Goal: Task Accomplishment & Management: Manage account settings

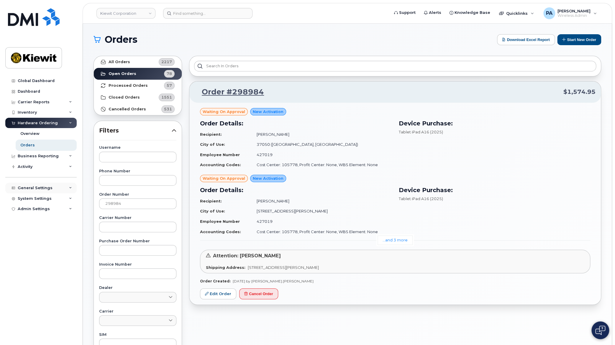
click at [30, 188] on div "General Settings" at bounding box center [35, 188] width 35 height 5
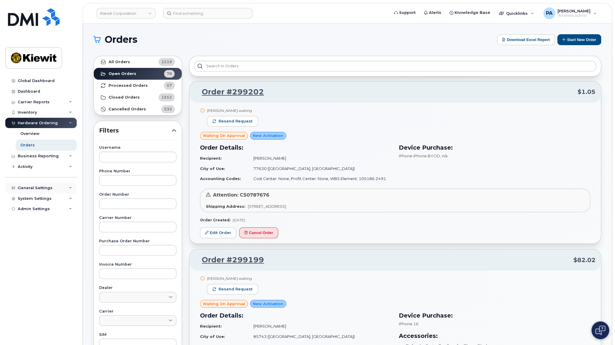
click at [40, 184] on div "General Settings" at bounding box center [40, 188] width 71 height 11
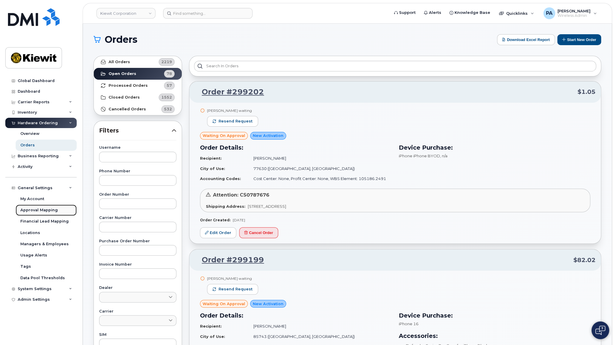
click at [38, 209] on div "Approval Mapping" at bounding box center [38, 209] width 37 height 5
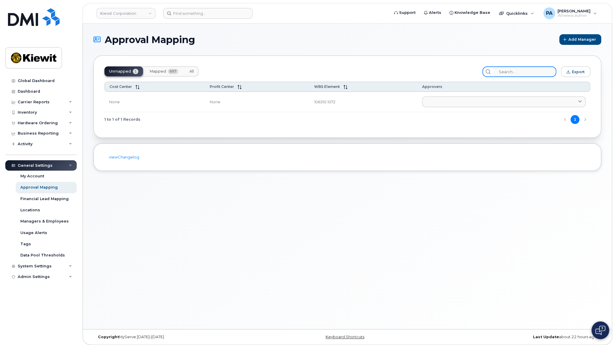
click at [531, 73] on input "search" at bounding box center [524, 71] width 63 height 11
click at [192, 73] on span "All" at bounding box center [191, 71] width 4 height 5
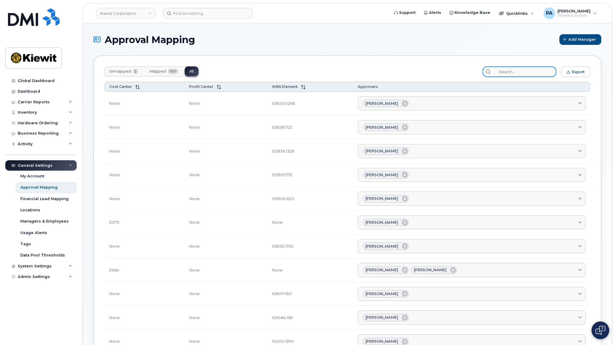
click at [510, 71] on input "search" at bounding box center [524, 71] width 63 height 11
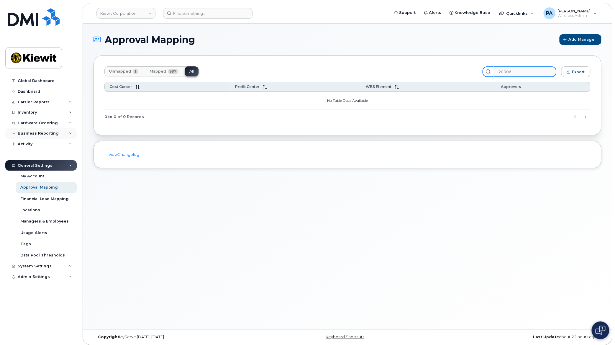
type input "20006"
click at [118, 73] on span "Unmapped" at bounding box center [120, 71] width 22 height 5
drag, startPoint x: 534, startPoint y: 71, endPoint x: 350, endPoint y: 42, distance: 186.8
click at [350, 42] on section "Approval Mapping Add Manager Unmapped 1 Mapped 997 All 20006 Export Cost Center…" at bounding box center [348, 101] width 508 height 134
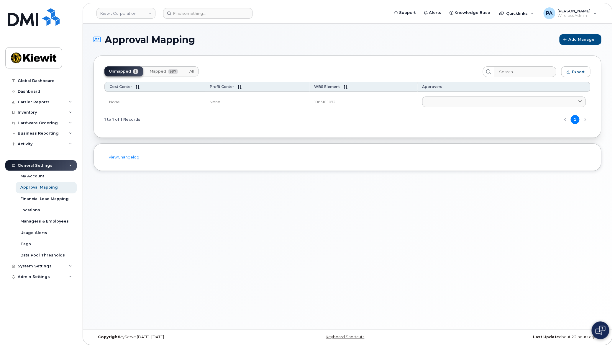
click at [155, 69] on span "Mapped" at bounding box center [158, 71] width 17 height 5
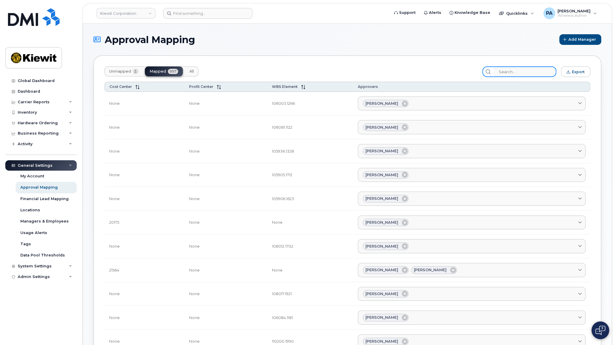
click at [521, 74] on input "search" at bounding box center [524, 71] width 63 height 11
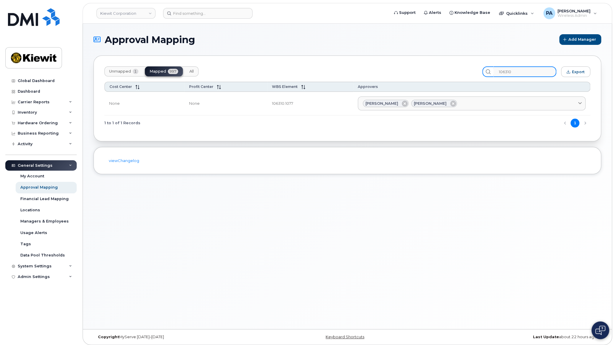
type input "106310"
click at [185, 76] on button "Unmapped 1" at bounding box center [192, 71] width 14 height 10
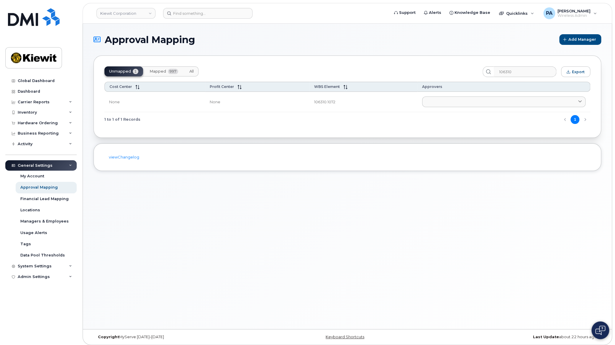
click at [195, 68] on button "All" at bounding box center [192, 71] width 14 height 10
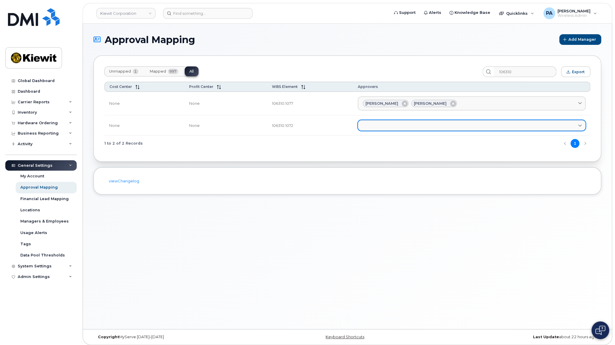
click at [388, 123] on link at bounding box center [472, 125] width 228 height 11
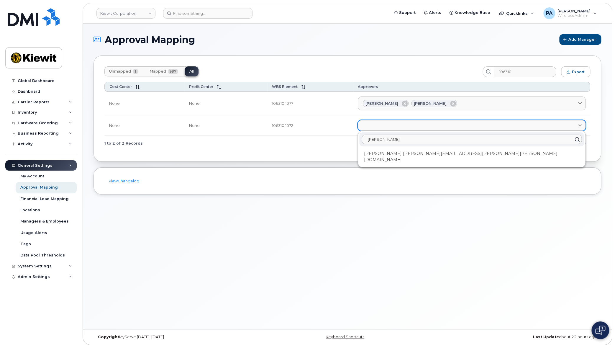
type input "kirk"
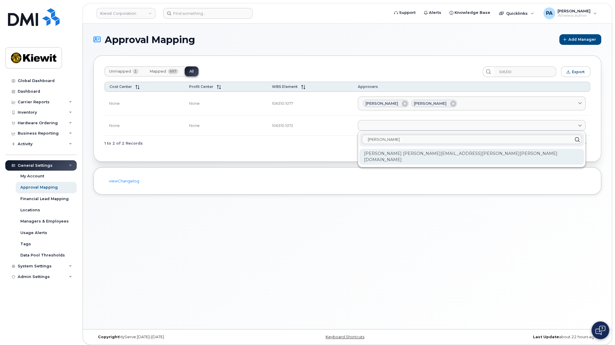
click at [412, 154] on div "Kirk Skuletich KIRK.SKULETICH@KIEWIT.COM" at bounding box center [471, 157] width 225 height 16
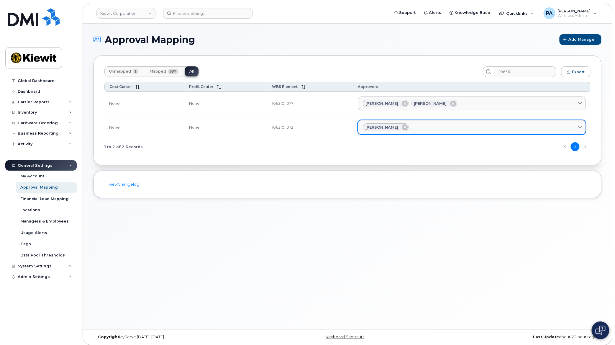
click at [424, 125] on div "Kirk Skuletich" at bounding box center [472, 127] width 218 height 8
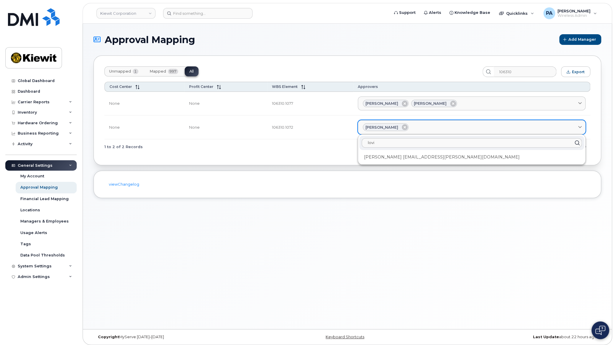
type input "lovi"
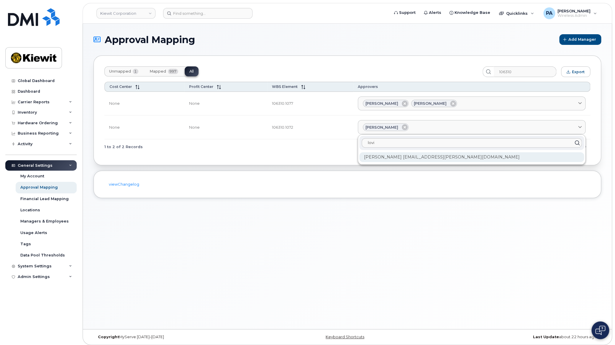
click at [404, 160] on div "Loviisa Wisenbaker LOVIISA.HANNU@KIEWIT.COM" at bounding box center [471, 157] width 225 height 10
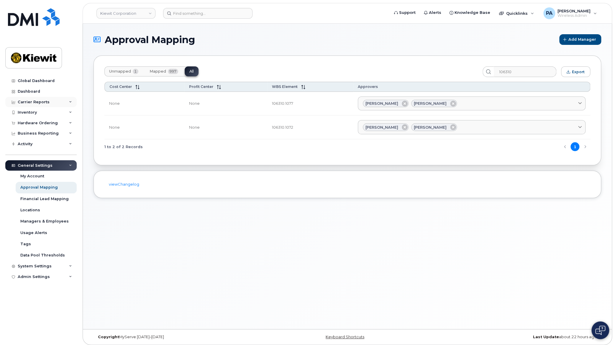
click at [31, 101] on div "Carrier Reports" at bounding box center [34, 102] width 32 height 5
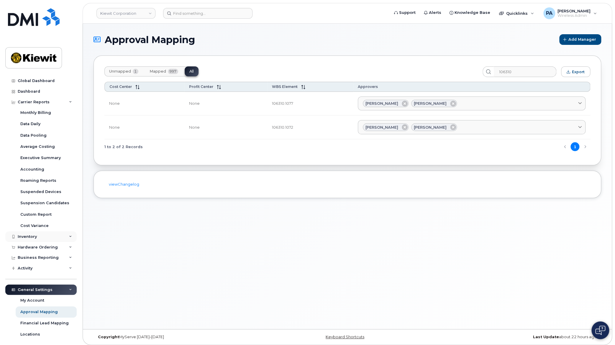
click at [42, 236] on div "Inventory" at bounding box center [40, 236] width 71 height 11
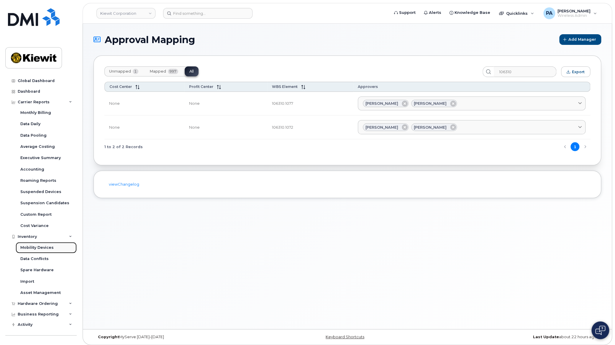
click at [36, 248] on div "Mobility Devices" at bounding box center [36, 247] width 33 height 5
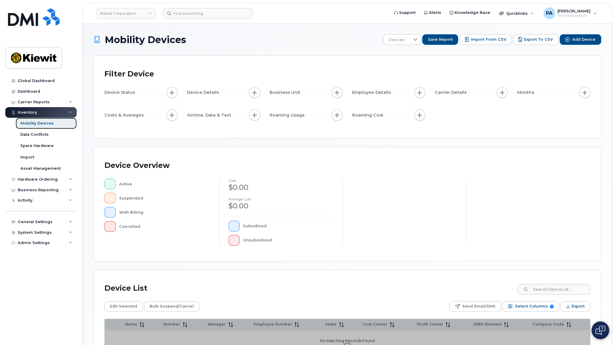
scroll to position [60, 0]
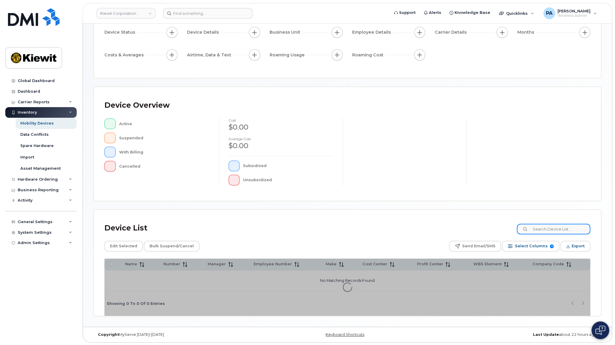
click at [545, 228] on input at bounding box center [553, 229] width 73 height 11
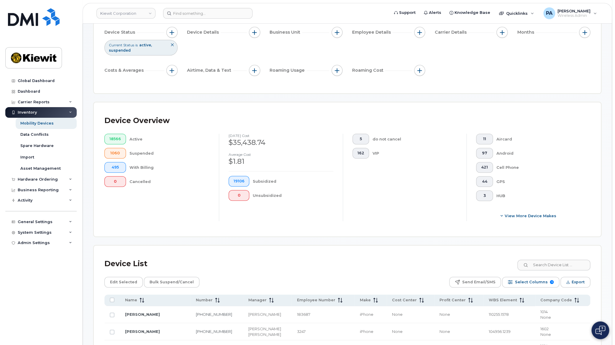
click at [547, 270] on div "Device List" at bounding box center [347, 263] width 486 height 15
click at [545, 266] on input at bounding box center [553, 265] width 73 height 11
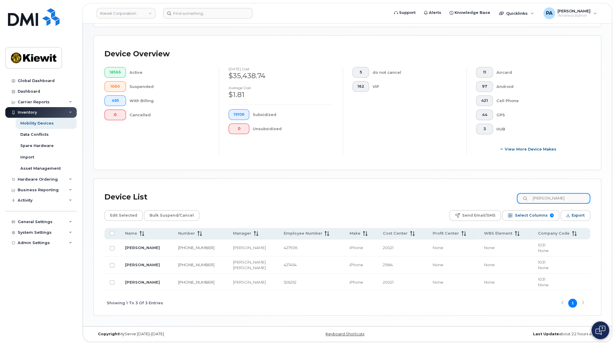
scroll to position [126, 0]
type input "jen krach"
click at [205, 12] on input at bounding box center [207, 13] width 89 height 11
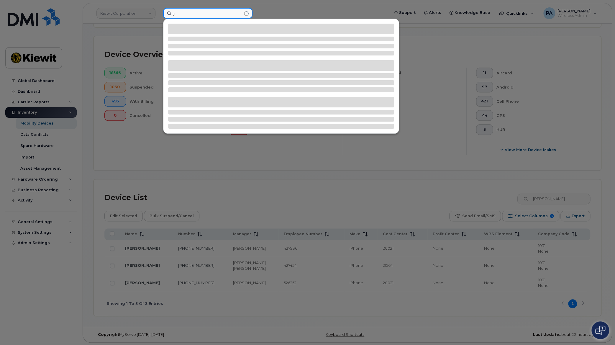
type input "j"
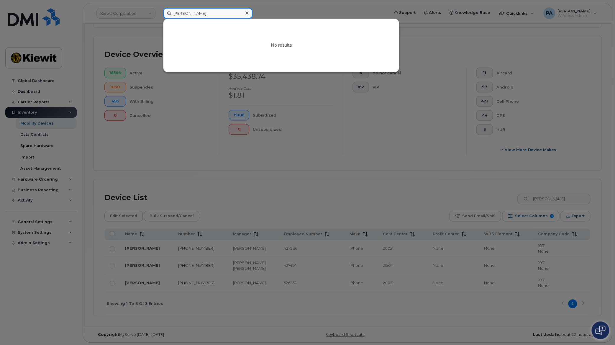
drag, startPoint x: 197, startPoint y: 12, endPoint x: 103, endPoint y: 12, distance: 94.7
click at [158, 12] on div "jim nolan No results" at bounding box center [274, 13] width 232 height 11
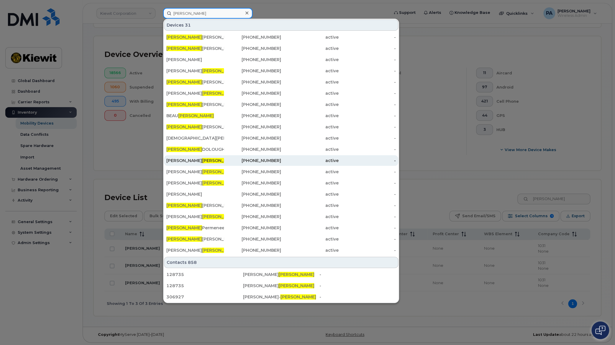
type input "nolan"
click at [183, 158] on div "James Nolan" at bounding box center [195, 161] width 58 height 6
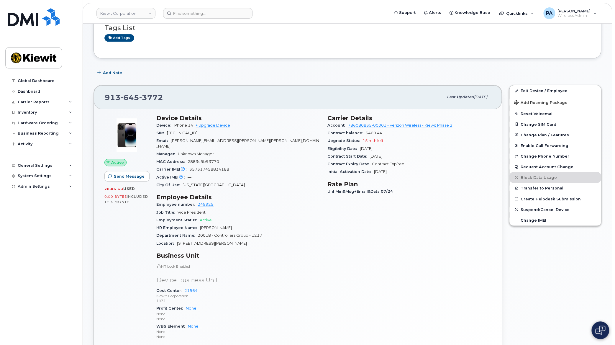
scroll to position [80, 0]
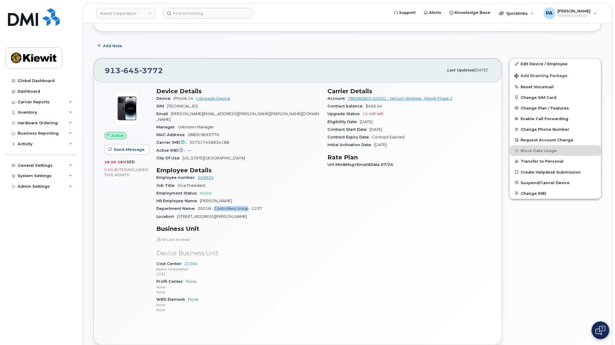
drag, startPoint x: 214, startPoint y: 202, endPoint x: 247, endPoint y: 203, distance: 32.5
click at [247, 206] on span "20018 - Controllers Group - 1237" at bounding box center [230, 208] width 65 height 4
copy span "Controllers Group"
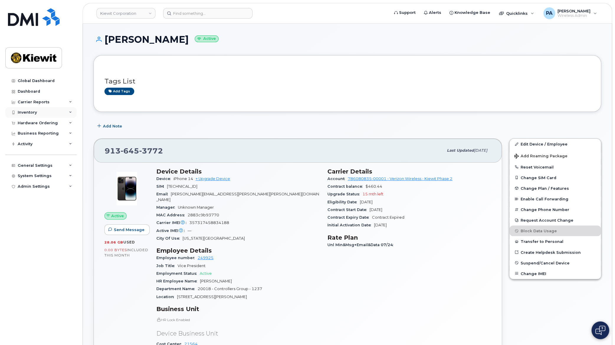
click at [25, 111] on div "Inventory" at bounding box center [27, 112] width 19 height 5
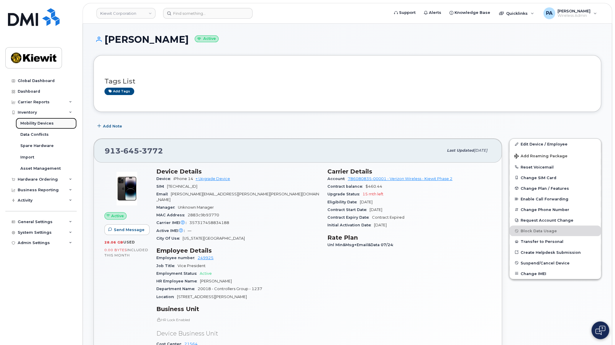
click at [40, 124] on div "Mobility Devices" at bounding box center [36, 123] width 33 height 5
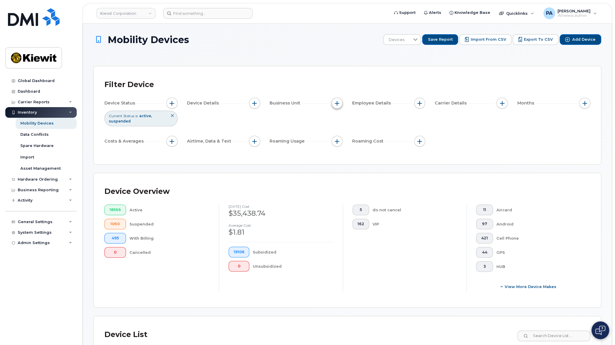
click at [337, 105] on span "button" at bounding box center [337, 103] width 5 height 5
click at [420, 103] on span "button" at bounding box center [419, 103] width 5 height 5
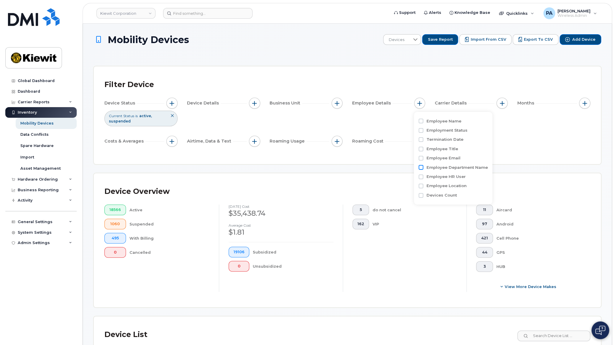
click at [421, 167] on input "Employee Department Name" at bounding box center [421, 167] width 5 height 5
checkbox input "true"
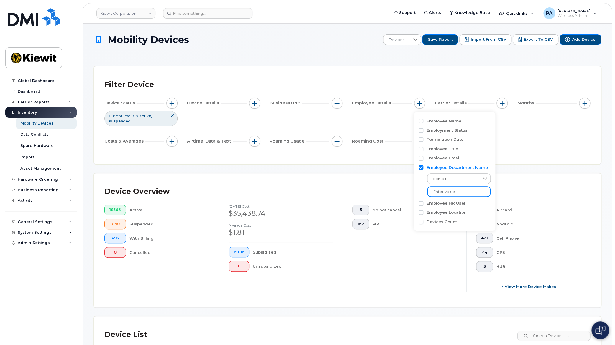
click at [452, 193] on input at bounding box center [458, 191] width 63 height 11
paste input "Controllers Group"
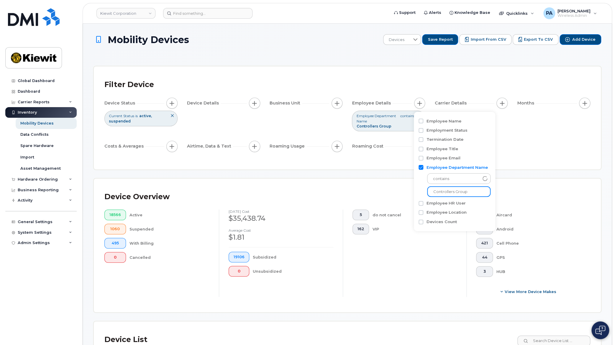
type input "Controllers Group"
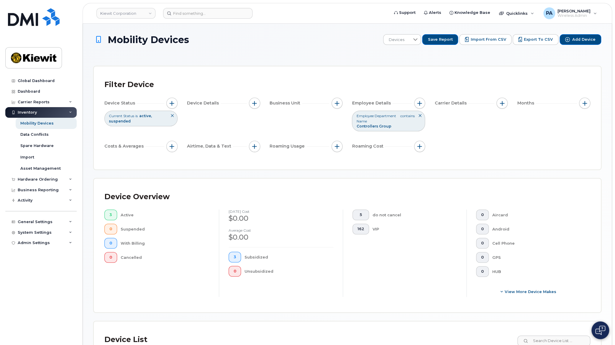
scroll to position [142, 0]
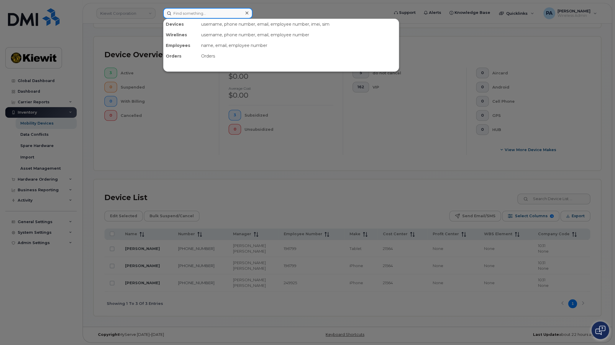
click at [215, 12] on input at bounding box center [207, 13] width 89 height 11
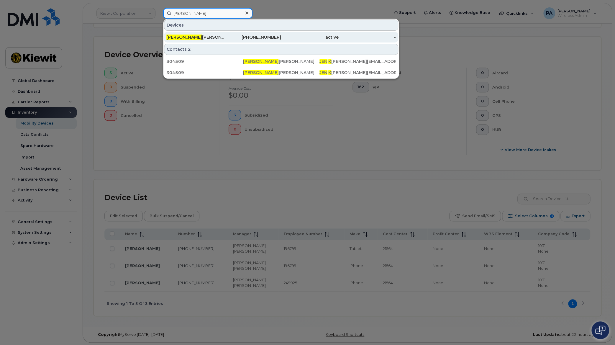
type input "jen k"
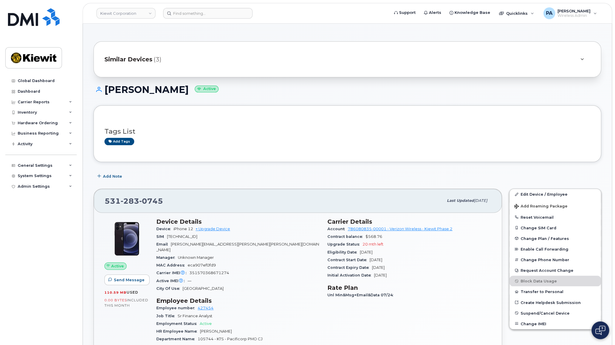
click at [146, 61] on span "Similar Devices" at bounding box center [128, 59] width 48 height 9
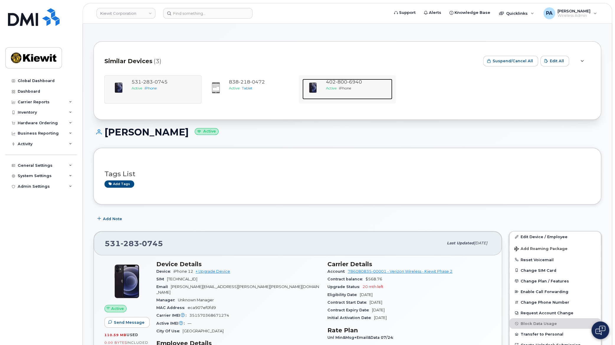
drag, startPoint x: 343, startPoint y: 87, endPoint x: 341, endPoint y: 91, distance: 5.0
click at [343, 87] on span "iPhone" at bounding box center [345, 88] width 12 height 4
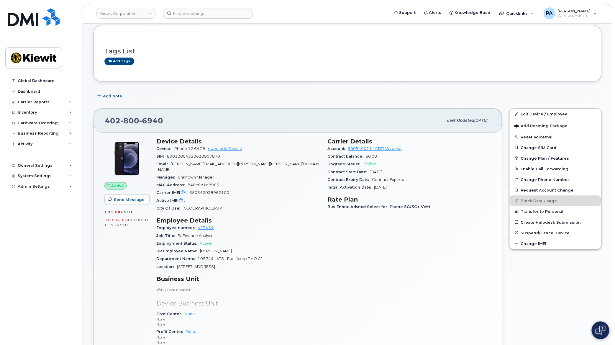
scroll to position [134, 0]
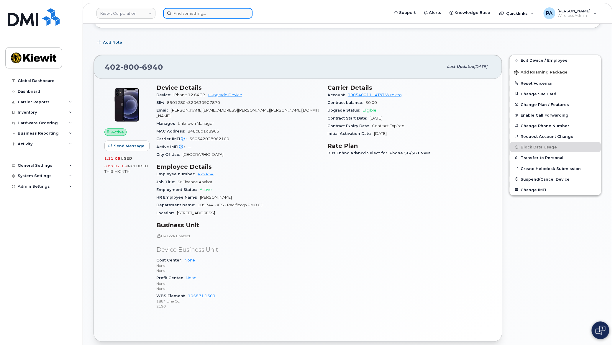
click at [185, 13] on input at bounding box center [207, 13] width 89 height 11
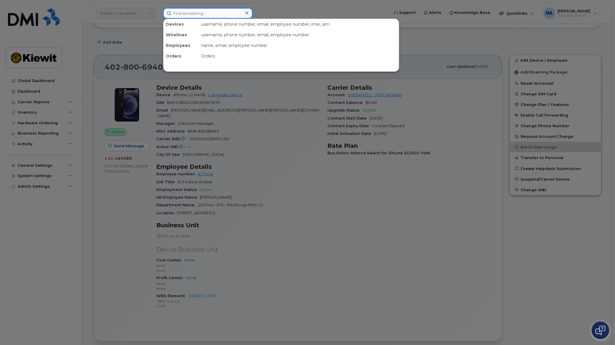
paste input "(402) 884-8289"
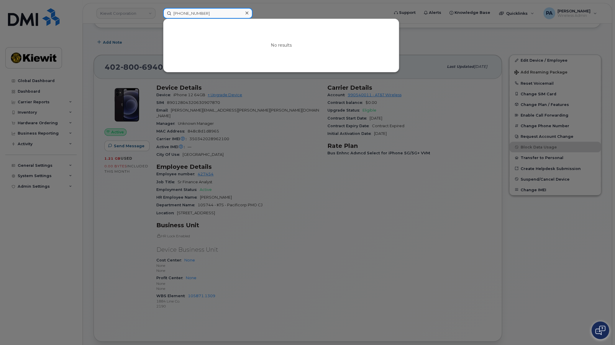
drag, startPoint x: 185, startPoint y: 12, endPoint x: 97, endPoint y: 11, distance: 88.2
click at [158, 11] on div "(402) 884-8289 No results" at bounding box center [274, 13] width 232 height 11
type input "402-884-8289"
click at [312, 227] on div at bounding box center [307, 172] width 615 height 345
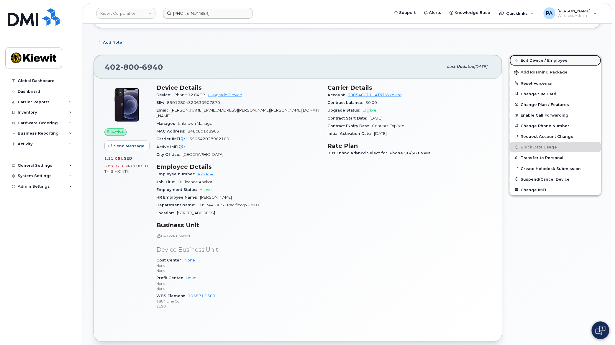
click at [555, 58] on link "Edit Device / Employee" at bounding box center [554, 60] width 91 height 11
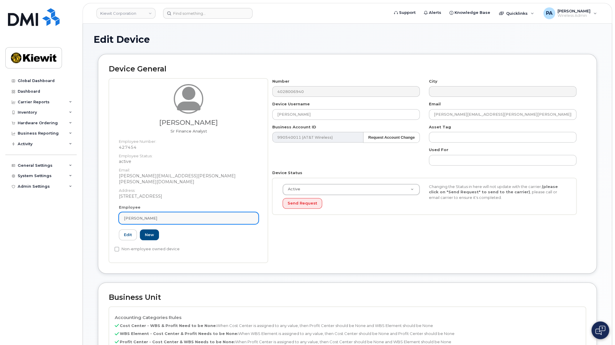
click at [193, 212] on link "[PERSON_NAME]" at bounding box center [189, 218] width 140 height 12
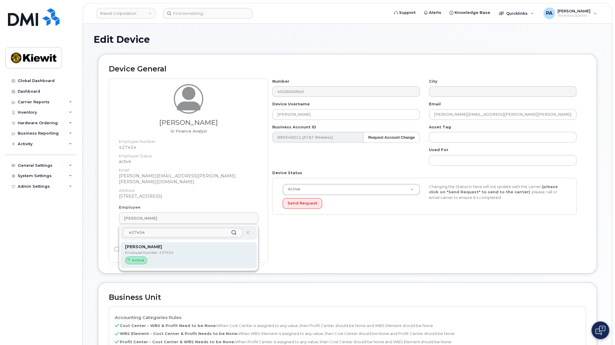
type input "427454"
click at [152, 250] on p "Employee Number: 427454" at bounding box center [188, 252] width 127 height 5
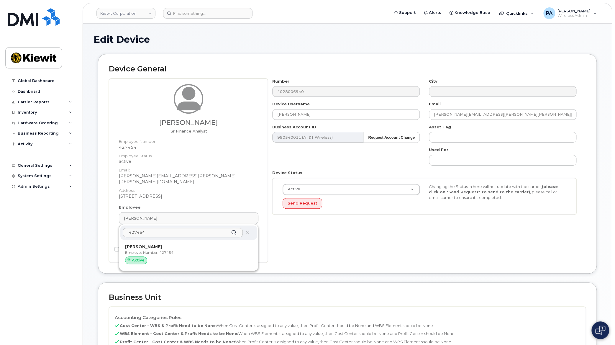
type input "[PERSON_NAME]"
type input "emma.areman@kiewit.com"
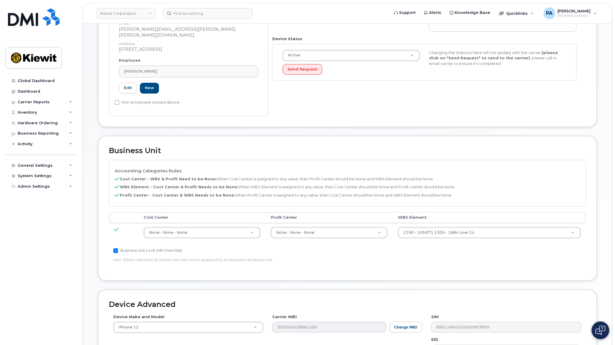
scroll to position [248, 0]
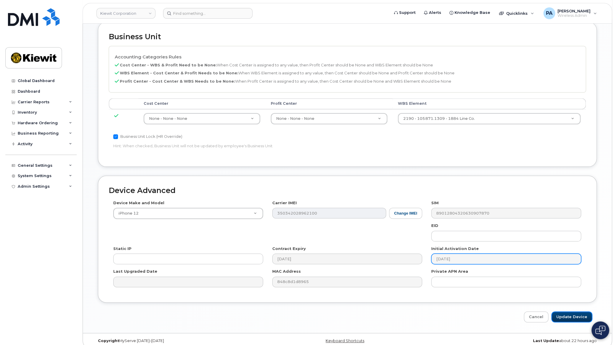
drag, startPoint x: 583, startPoint y: 309, endPoint x: 495, endPoint y: 254, distance: 104.4
click at [583, 311] on input "Update Device" at bounding box center [571, 316] width 41 height 11
type input "Saving..."
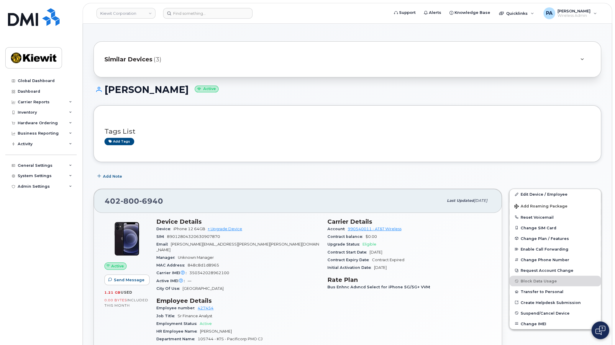
click at [138, 62] on span "Similar Devices" at bounding box center [128, 59] width 48 height 9
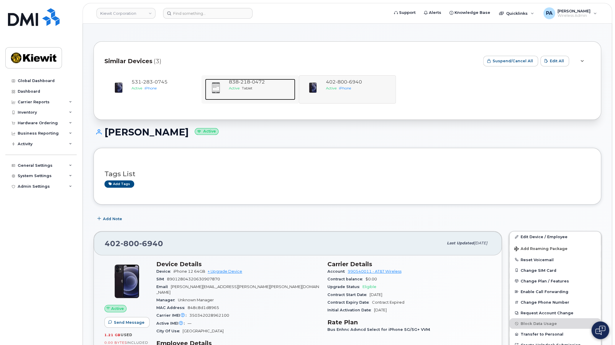
click at [253, 82] on span "0472" at bounding box center [257, 82] width 15 height 6
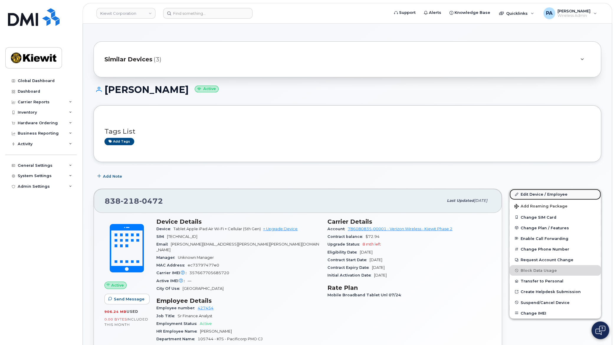
click at [536, 194] on link "Edit Device / Employee" at bounding box center [554, 194] width 91 height 11
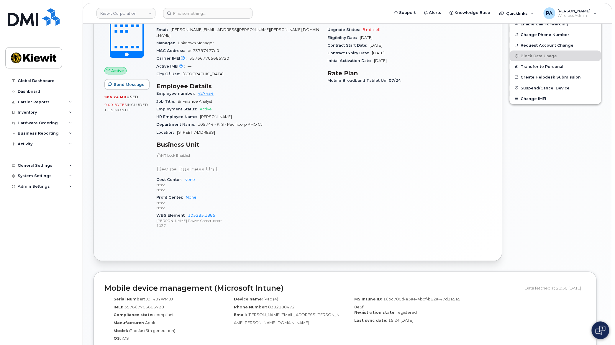
scroll to position [322, 0]
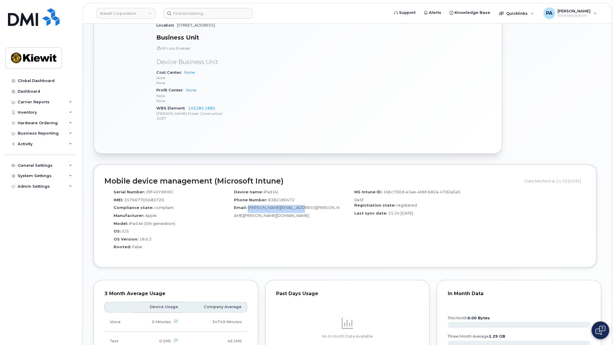
drag, startPoint x: 301, startPoint y: 202, endPoint x: 247, endPoint y: 203, distance: 53.7
click at [247, 205] on div "Email: [PERSON_NAME][EMAIL_ADDRESS][PERSON_NAME][PERSON_NAME][DOMAIN_NAME]" at bounding box center [284, 211] width 111 height 13
copy span "[PERSON_NAME][EMAIL_ADDRESS][PERSON_NAME][PERSON_NAME][DOMAIN_NAME]"
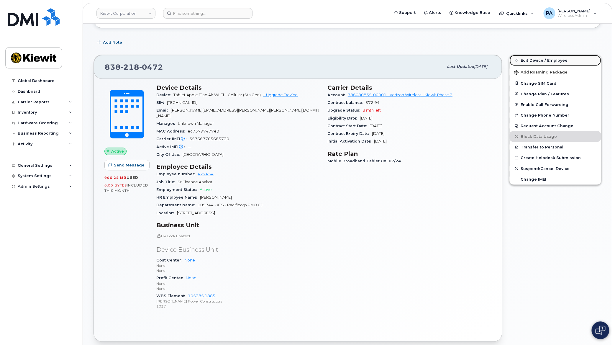
click at [543, 58] on link "Edit Device / Employee" at bounding box center [554, 60] width 91 height 11
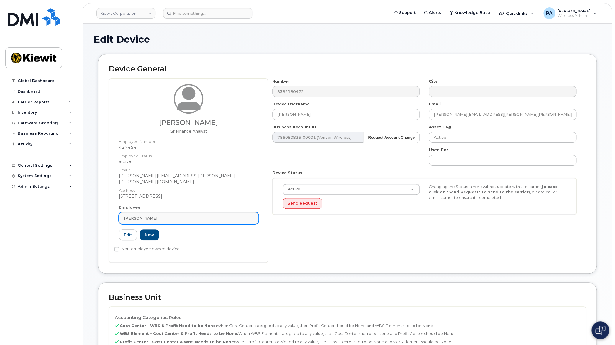
click at [186, 215] on div "[PERSON_NAME]" at bounding box center [188, 218] width 129 height 6
paste input "[PERSON_NAME][EMAIL_ADDRESS][PERSON_NAME][PERSON_NAME][DOMAIN_NAME]"
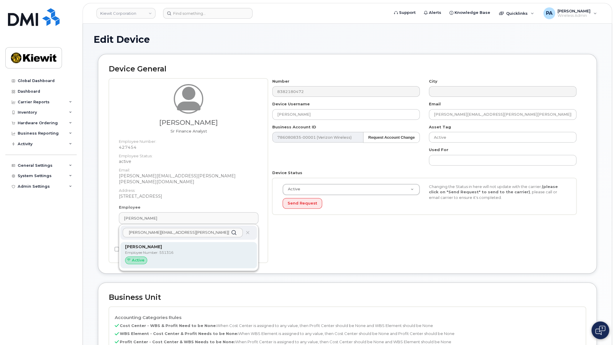
type input "[PERSON_NAME][EMAIL_ADDRESS][PERSON_NAME][PERSON_NAME][DOMAIN_NAME]"
click at [165, 250] on p "Employee Number: 551316" at bounding box center [188, 252] width 127 height 5
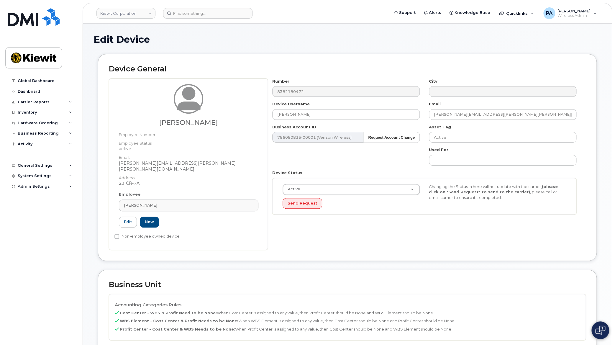
type input "551316"
type input "[PERSON_NAME]"
type input "[PERSON_NAME][EMAIL_ADDRESS][PERSON_NAME][PERSON_NAME][DOMAIN_NAME]"
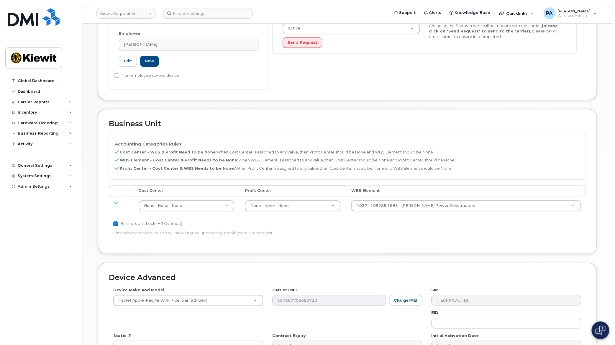
scroll to position [248, 0]
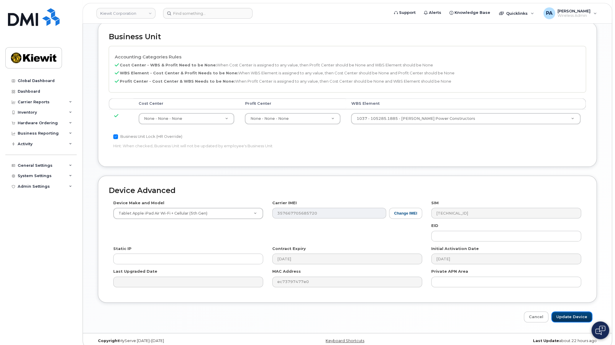
drag, startPoint x: 573, startPoint y: 310, endPoint x: 384, endPoint y: 238, distance: 202.4
click at [573, 311] on input "Update Device" at bounding box center [571, 316] width 41 height 11
type input "Saving..."
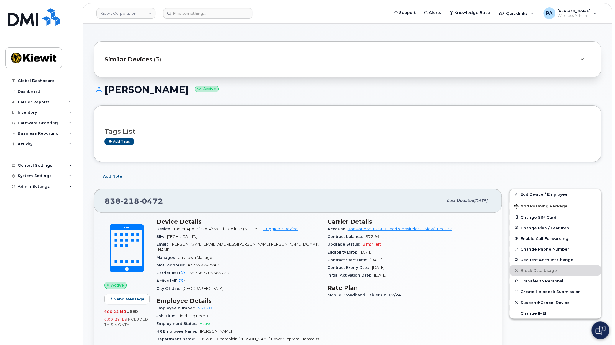
click at [137, 62] on span "Similar Devices" at bounding box center [128, 59] width 48 height 9
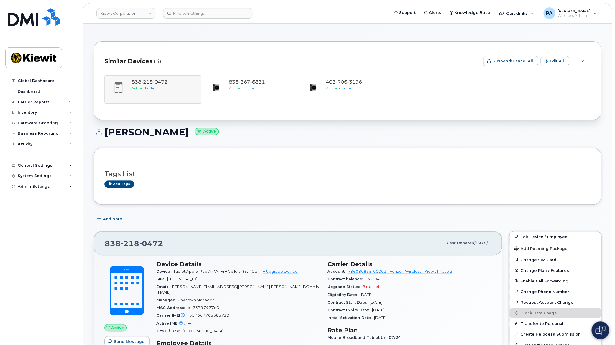
click at [137, 62] on span "Similar Devices" at bounding box center [128, 61] width 48 height 9
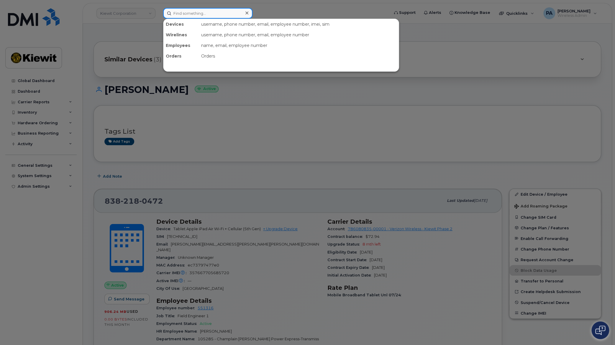
click at [189, 12] on input at bounding box center [207, 13] width 89 height 11
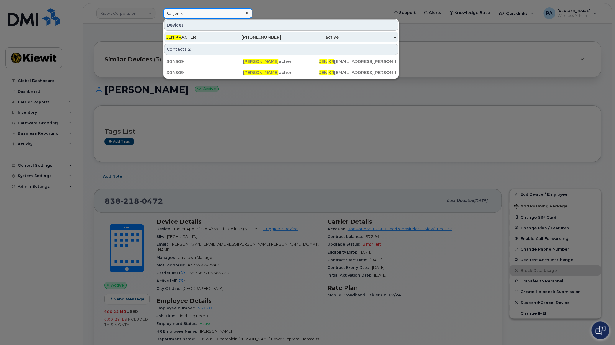
type input "jen kr"
click at [190, 37] on div "JEN [PERSON_NAME]" at bounding box center [195, 37] width 58 height 6
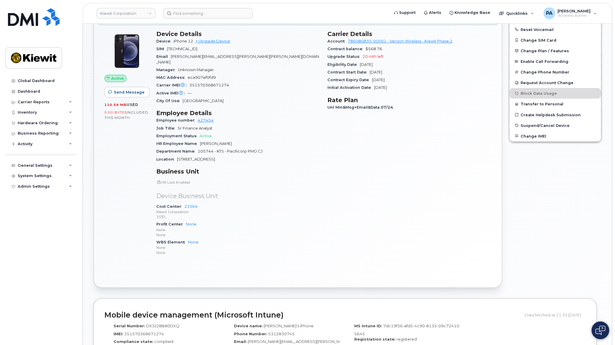
scroll to position [295, 0]
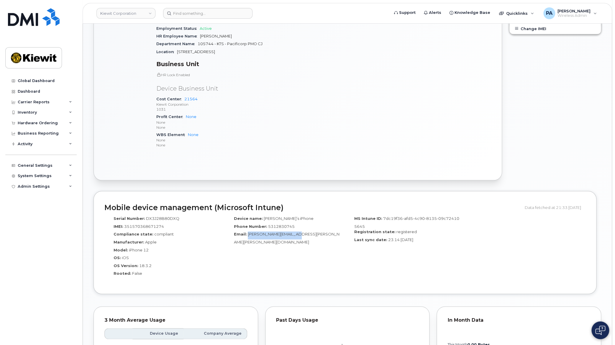
drag, startPoint x: 302, startPoint y: 229, endPoint x: 247, endPoint y: 228, distance: 55.2
click at [247, 231] on div "Email: [PERSON_NAME][EMAIL_ADDRESS][PERSON_NAME][PERSON_NAME][DOMAIN_NAME]" at bounding box center [284, 237] width 111 height 13
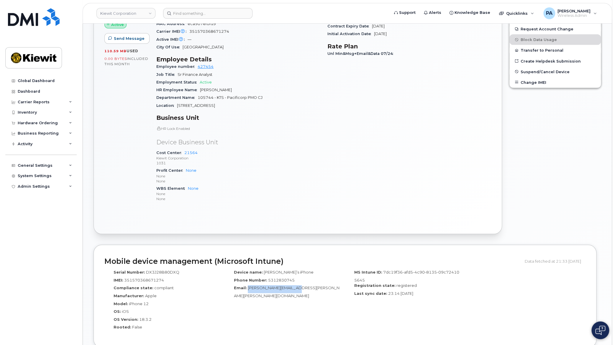
scroll to position [107, 0]
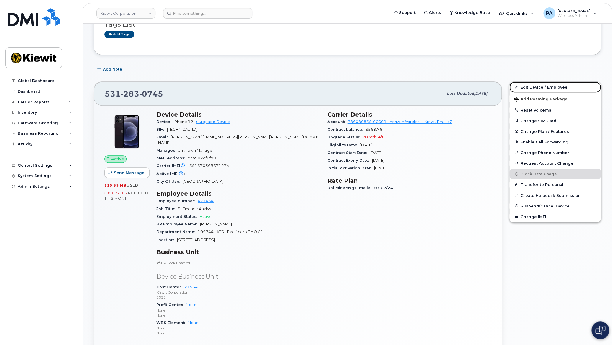
drag, startPoint x: 531, startPoint y: 88, endPoint x: 470, endPoint y: 95, distance: 61.4
click at [531, 88] on link "Edit Device / Employee" at bounding box center [554, 87] width 91 height 11
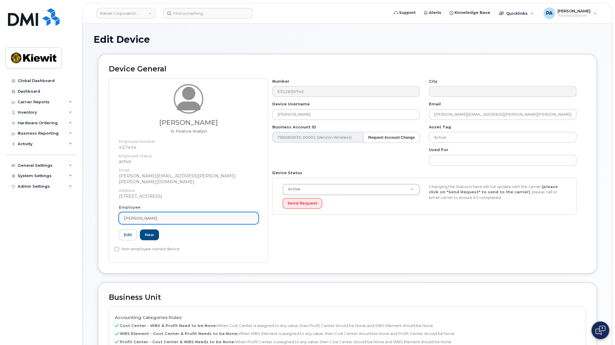
click at [165, 215] on div "[PERSON_NAME]" at bounding box center [188, 218] width 129 height 6
paste input "[PERSON_NAME][EMAIL_ADDRESS][PERSON_NAME][PERSON_NAME][DOMAIN_NAME]"
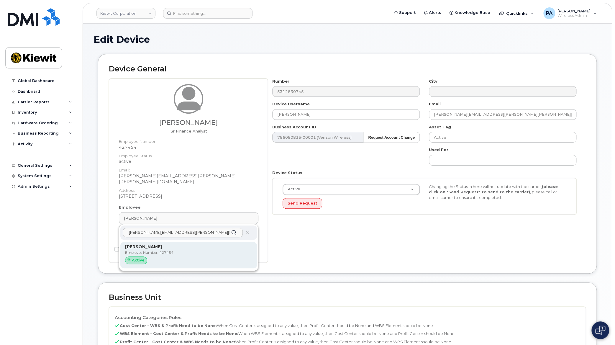
type input "[PERSON_NAME][EMAIL_ADDRESS][PERSON_NAME][PERSON_NAME][DOMAIN_NAME]"
click at [147, 244] on strong "[PERSON_NAME]" at bounding box center [143, 246] width 37 height 5
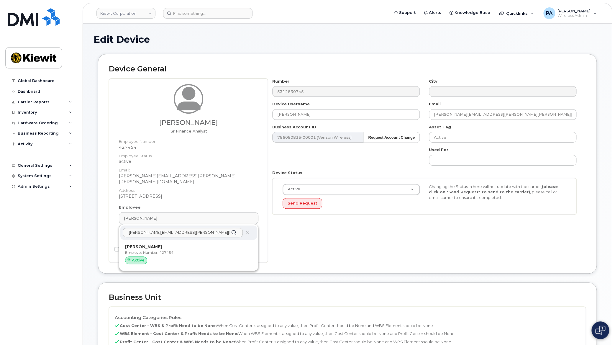
type input "[PERSON_NAME]"
type input "[PERSON_NAME][EMAIL_ADDRESS][PERSON_NAME][PERSON_NAME][DOMAIN_NAME]"
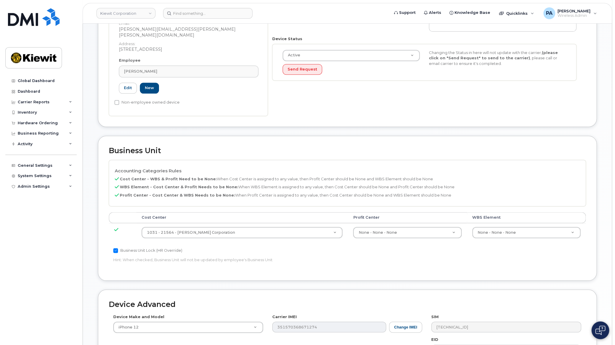
scroll to position [248, 0]
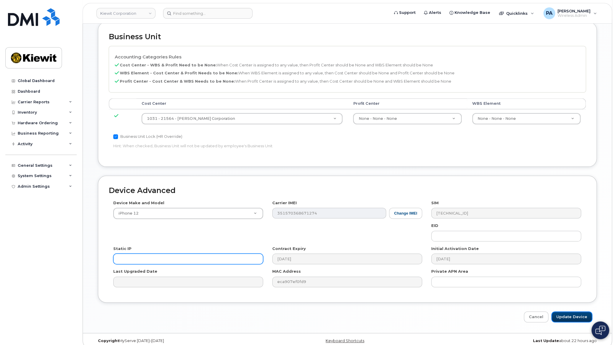
click at [574, 313] on input "Update Device" at bounding box center [571, 316] width 41 height 11
type input "Saving..."
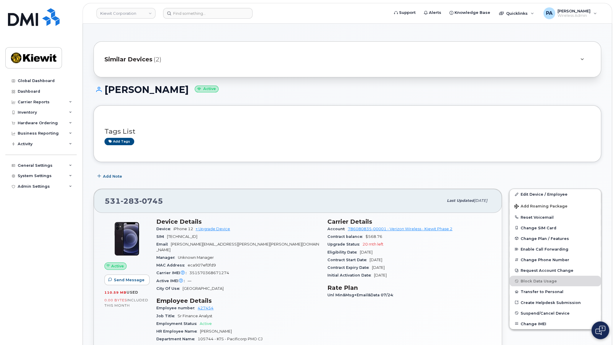
click at [141, 62] on span "Similar Devices" at bounding box center [128, 59] width 48 height 9
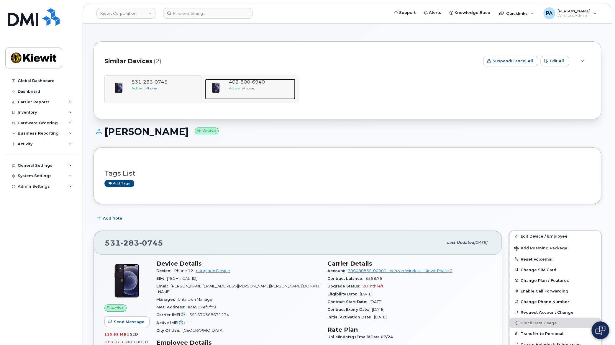
drag, startPoint x: 235, startPoint y: 84, endPoint x: 275, endPoint y: 89, distance: 41.0
click at [235, 84] on span "[PHONE_NUMBER]" at bounding box center [247, 82] width 36 height 6
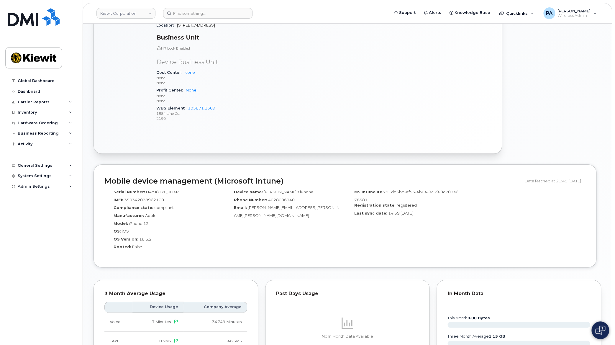
scroll to position [188, 0]
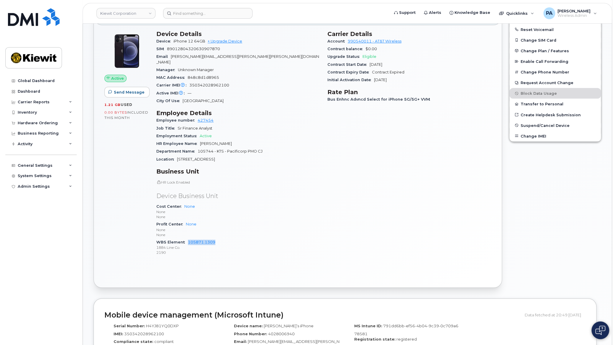
drag, startPoint x: 218, startPoint y: 237, endPoint x: 187, endPoint y: 237, distance: 31.6
click at [187, 238] on div "WBS Element 105871.1309 1884 Line Co. 2190" at bounding box center [238, 247] width 164 height 18
copy link "105871.1309"
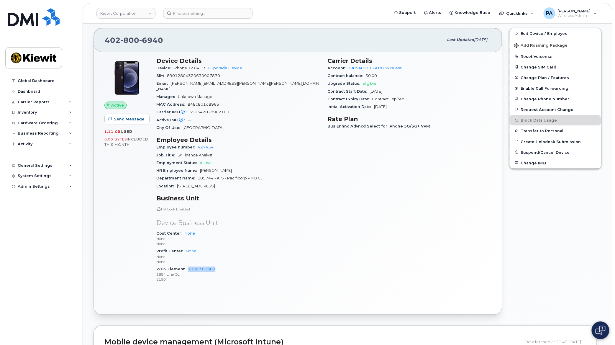
scroll to position [0, 0]
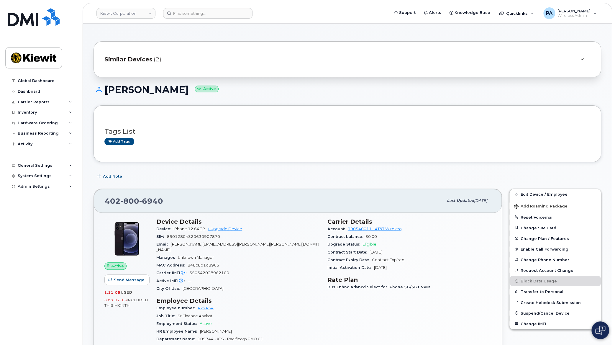
click at [128, 61] on span "Similar Devices" at bounding box center [128, 59] width 48 height 9
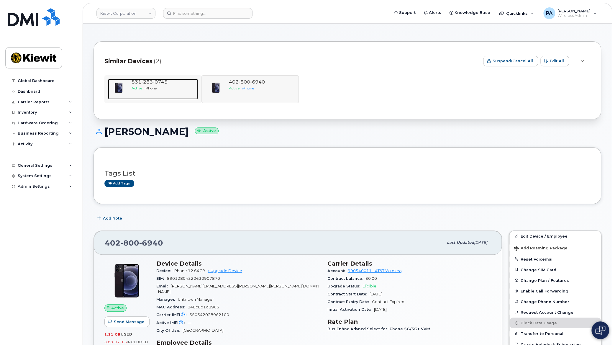
click at [134, 83] on span "531 283 0745" at bounding box center [150, 82] width 36 height 6
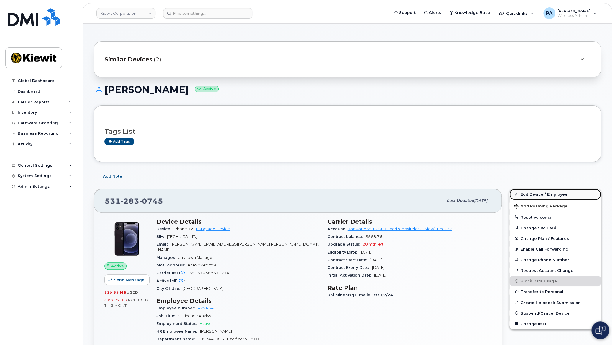
click at [557, 194] on link "Edit Device / Employee" at bounding box center [554, 194] width 91 height 11
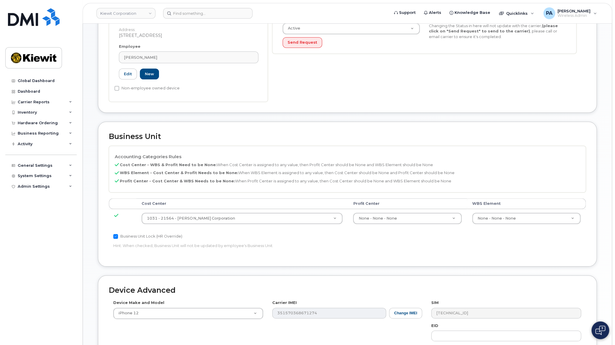
scroll to position [214, 0]
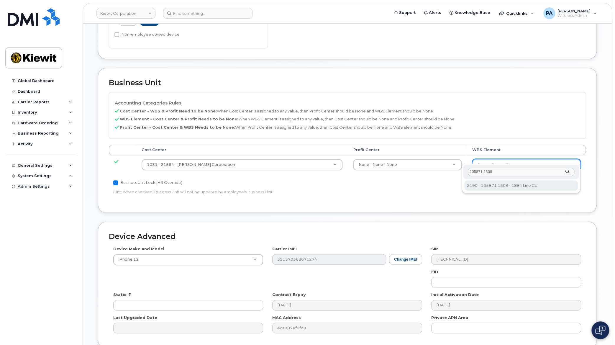
type input "105871.1309"
drag, startPoint x: 535, startPoint y: 188, endPoint x: 348, endPoint y: 190, distance: 186.7
type input "30270108"
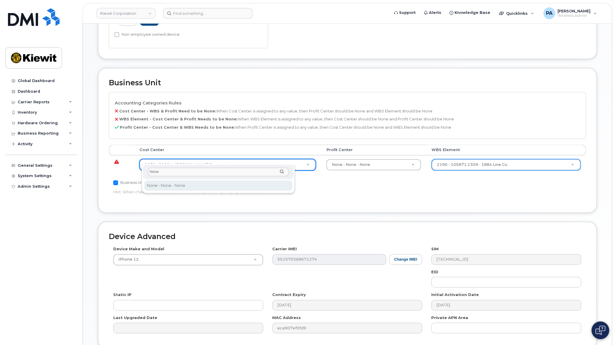
type input "None"
type input "29629358"
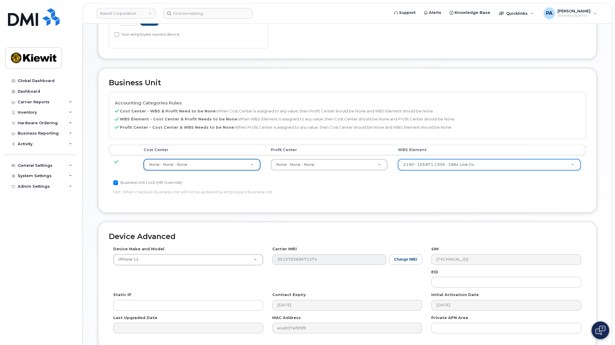
scroll to position [260, 0]
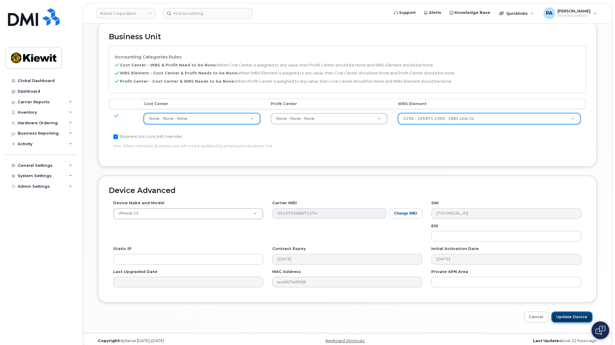
click at [563, 311] on input "Update Device" at bounding box center [571, 316] width 41 height 11
type input "Saving..."
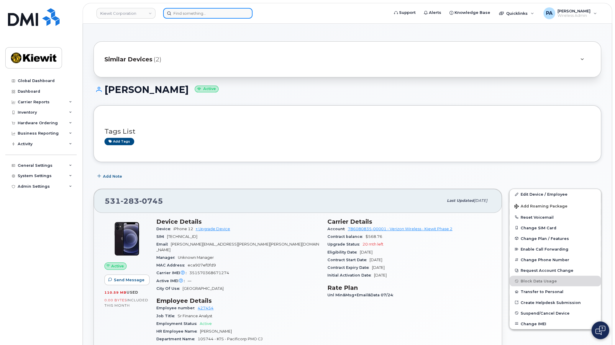
click at [186, 16] on input at bounding box center [207, 13] width 89 height 11
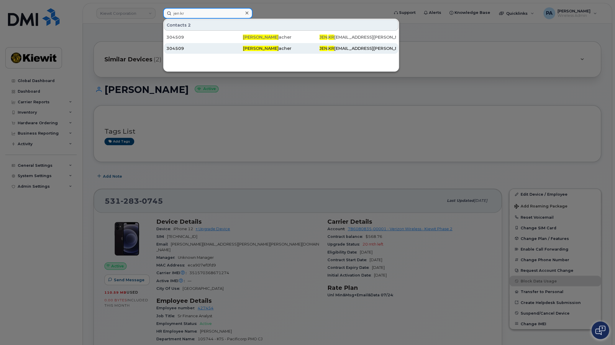
type input "jen kr"
click at [179, 47] on div "304509" at bounding box center [204, 48] width 76 height 6
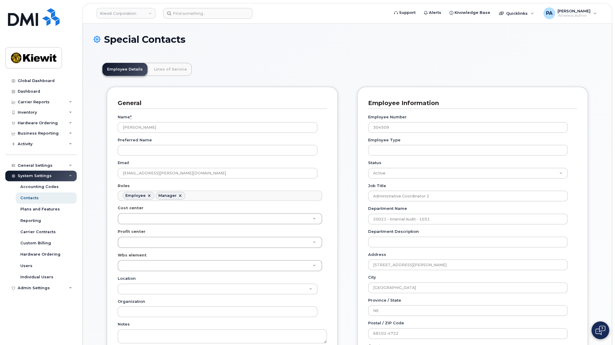
scroll to position [19, 0]
click at [165, 72] on link "Lines of Service" at bounding box center [170, 69] width 42 height 13
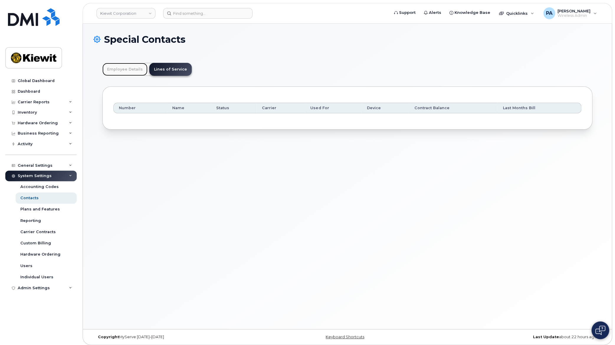
click at [130, 70] on link "Employee Details" at bounding box center [124, 69] width 45 height 13
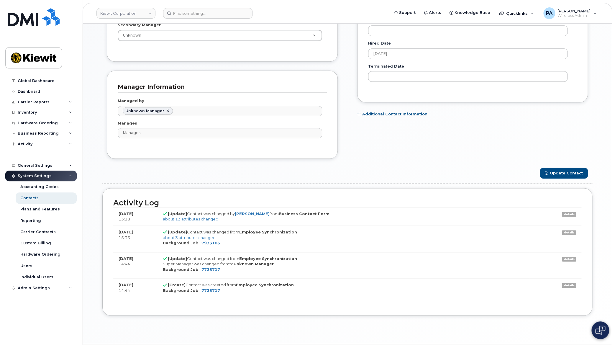
scroll to position [365, 0]
